Goal: Entertainment & Leisure: Consume media (video, audio)

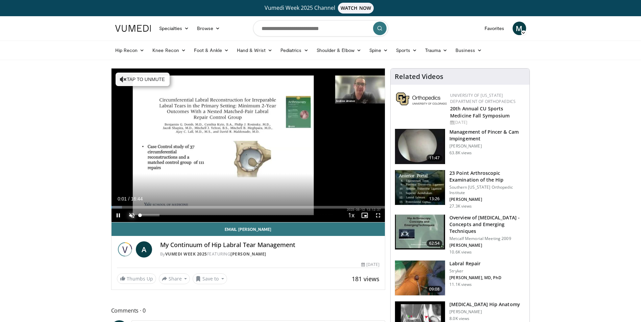
click at [127, 216] on span "Video Player" at bounding box center [132, 216] width 14 height 14
click at [379, 217] on span "Video Player" at bounding box center [378, 216] width 14 height 14
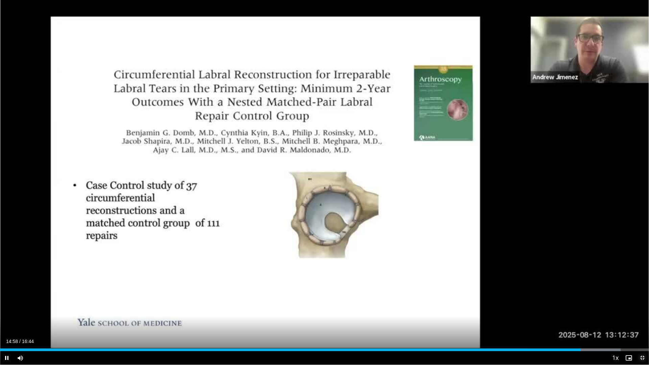
click at [639, 322] on span "Video Player" at bounding box center [642, 358] width 14 height 14
